Goal: Information Seeking & Learning: Learn about a topic

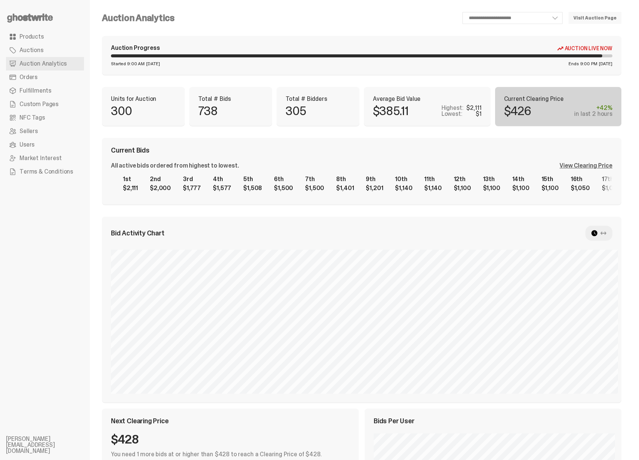
scroll to position [0, 7938]
click at [591, 165] on div "View Clearing Price" at bounding box center [586, 166] width 53 height 6
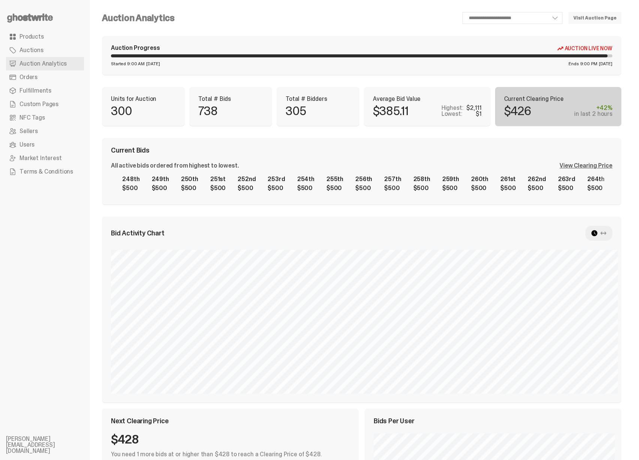
scroll to position [0, 8031]
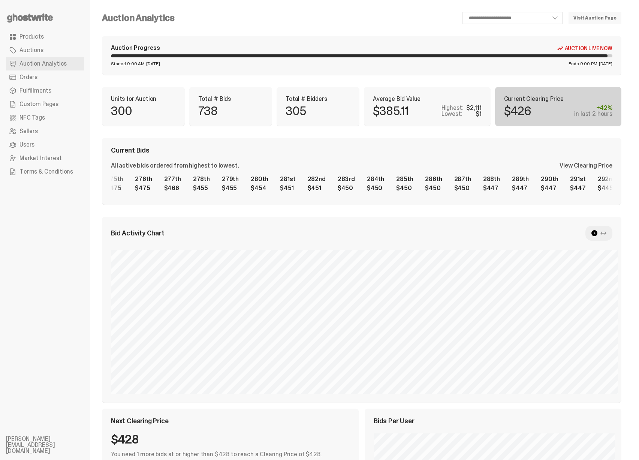
click at [377, 188] on div "1st $2,111 2nd $2,000 3rd $1,777 4th $1,577 5th $1,508 6th $1,500 7th $1,500 8t…" at bounding box center [362, 184] width 502 height 24
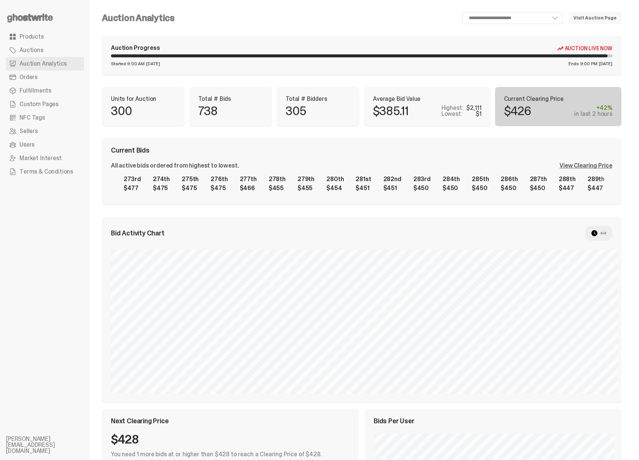
click at [223, 187] on div "1st $2,111 2nd $2,000 3rd $1,777 4th $1,577 5th $1,508 6th $1,500 7th $1,500 8t…" at bounding box center [362, 184] width 502 height 24
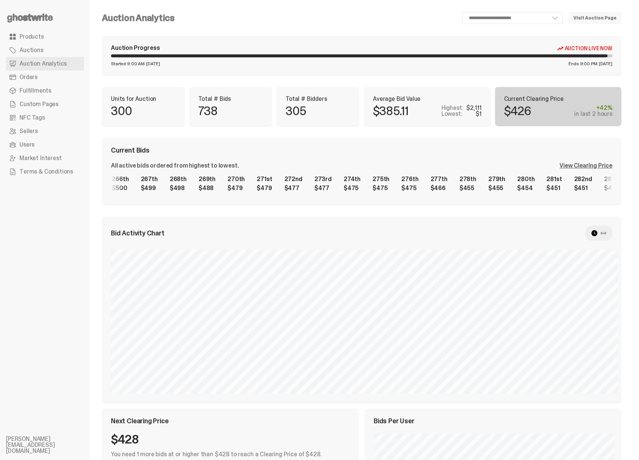
click at [352, 188] on div "1st $2,111 2nd $2,000 3rd $1,777 4th $1,577 5th $1,508 6th $1,500 7th $1,500 8t…" at bounding box center [362, 184] width 502 height 24
click at [314, 182] on div "1st $2,111 2nd $2,000 3rd $1,777 4th $1,577 5th $1,508 6th $1,500 7th $1,500 8t…" at bounding box center [362, 184] width 502 height 24
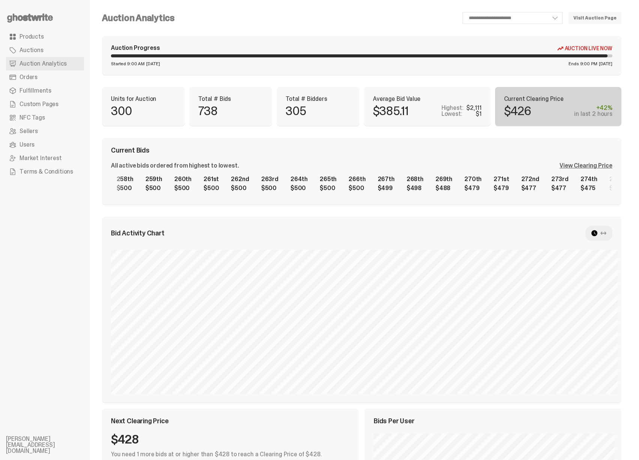
scroll to position [0, 7339]
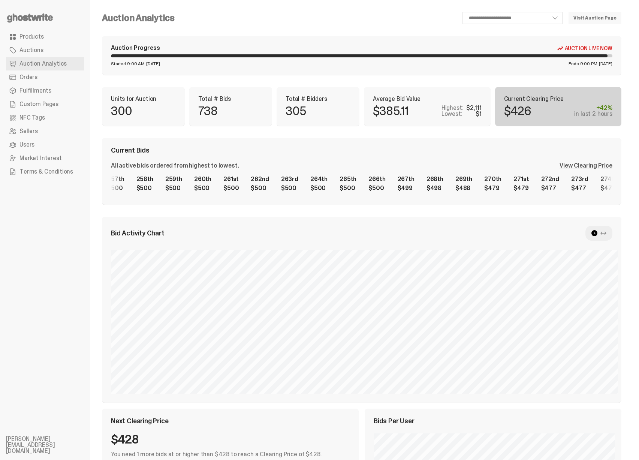
click at [288, 185] on div "1st $2,111 2nd $2,000 3rd $1,777 4th $1,577 5th $1,508 6th $1,500 7th $1,500 8t…" at bounding box center [362, 184] width 502 height 24
click at [381, 177] on div "1st $2,111 2nd $2,000 3rd $1,777 4th $1,577 5th $1,508 6th $1,500 7th $1,500 8t…" at bounding box center [362, 184] width 502 height 24
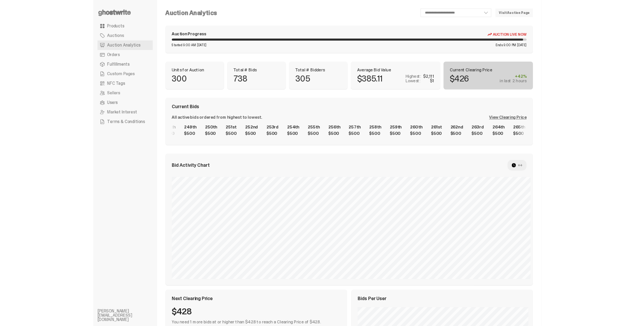
scroll to position [0, 7085]
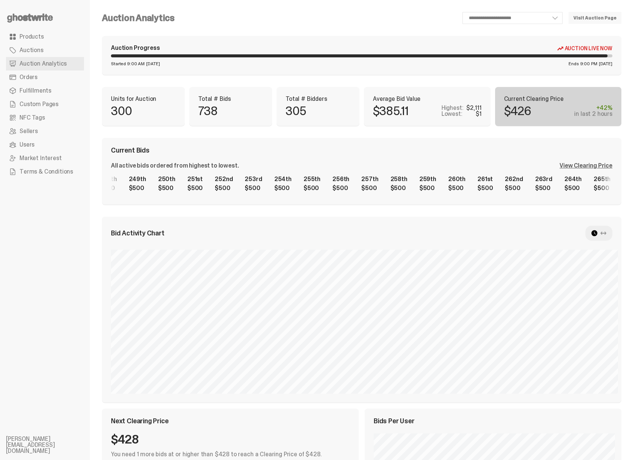
click at [270, 183] on div "1st $2,111 2nd $2,000 3rd $1,777 4th $1,577 5th $1,508 6th $1,500 7th $1,500 8t…" at bounding box center [362, 184] width 502 height 24
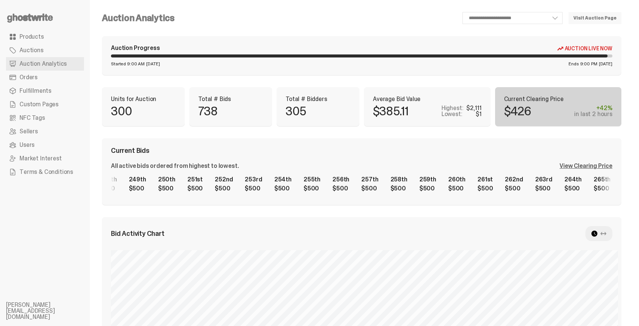
select select "**"
